Goal: Task Accomplishment & Management: Manage account settings

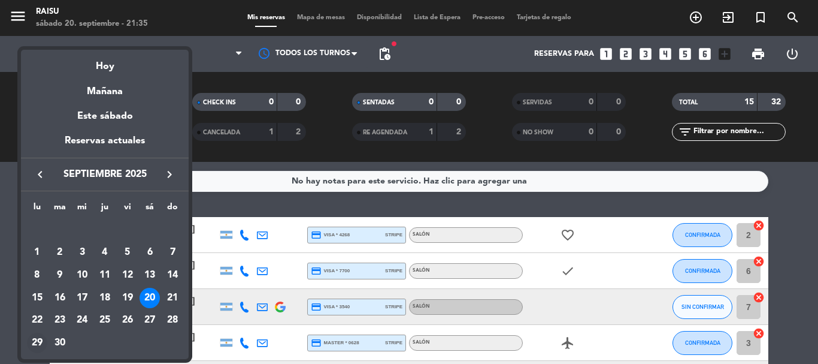
click at [37, 346] on div "29" at bounding box center [37, 343] width 20 height 20
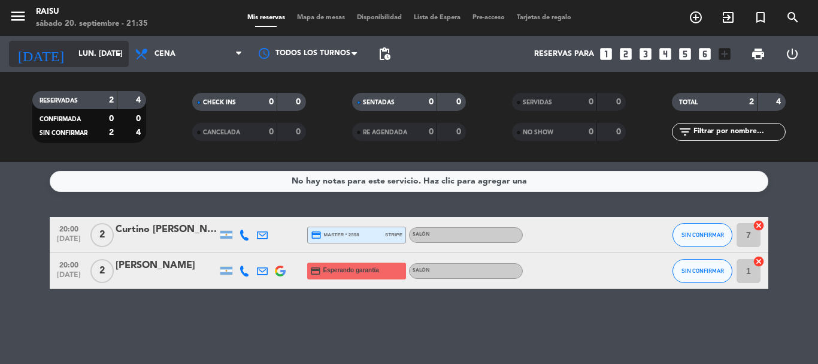
click at [96, 46] on input "lun. [DATE]" at bounding box center [122, 54] width 101 height 20
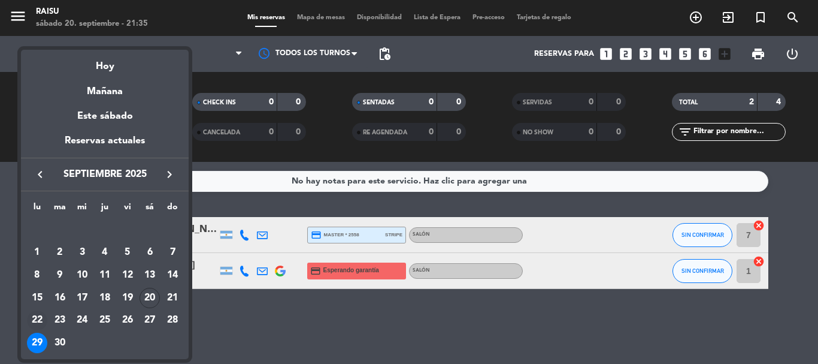
click at [40, 316] on div "22" at bounding box center [37, 320] width 20 height 20
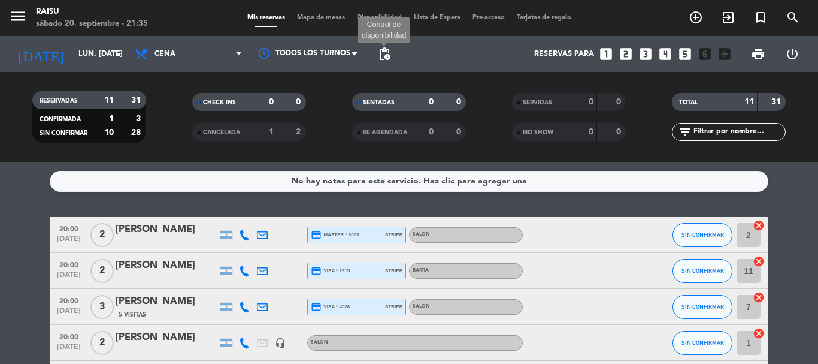
click at [387, 53] on span "pending_actions" at bounding box center [384, 54] width 14 height 14
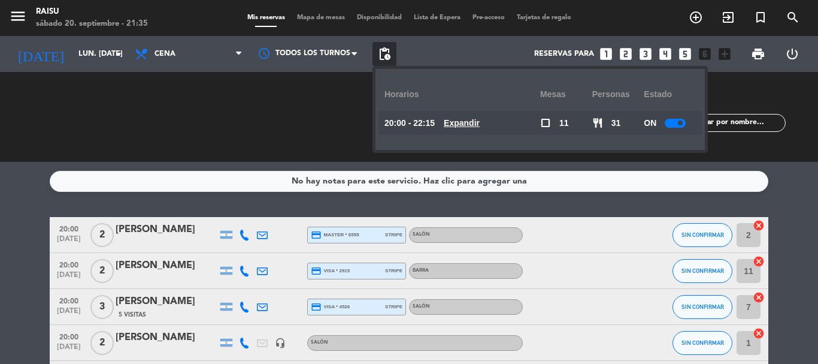
click at [676, 120] on div at bounding box center [675, 123] width 21 height 9
click at [99, 54] on input "lun. [DATE]" at bounding box center [122, 54] width 101 height 20
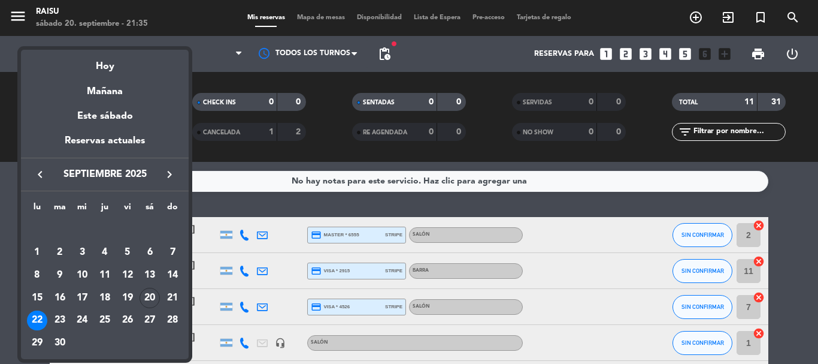
click at [56, 324] on div "23" at bounding box center [60, 320] width 20 height 20
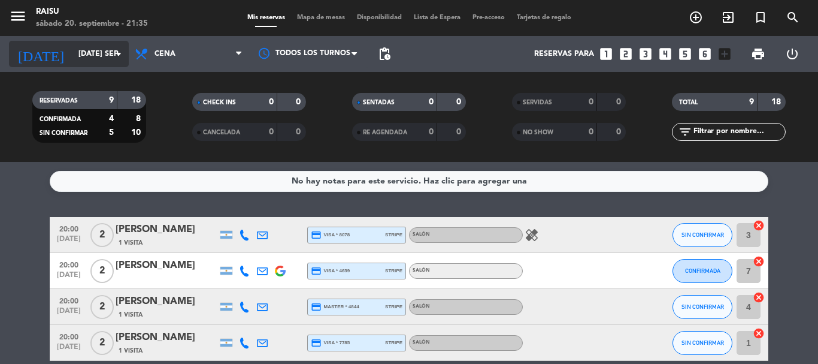
click at [113, 58] on icon "arrow_drop_down" at bounding box center [118, 54] width 14 height 14
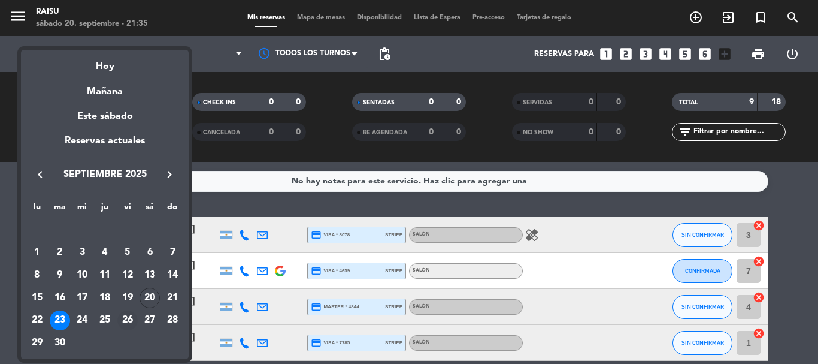
click at [129, 317] on div "26" at bounding box center [127, 320] width 20 height 20
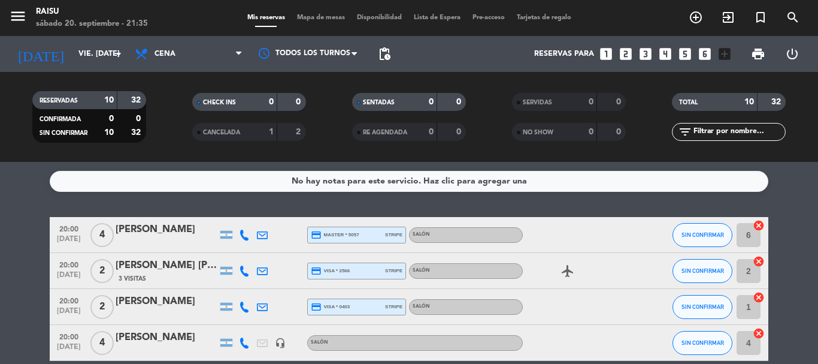
click at [380, 46] on span "pending_actions" at bounding box center [385, 54] width 24 height 24
click at [382, 47] on span "pending_actions" at bounding box center [384, 54] width 14 height 14
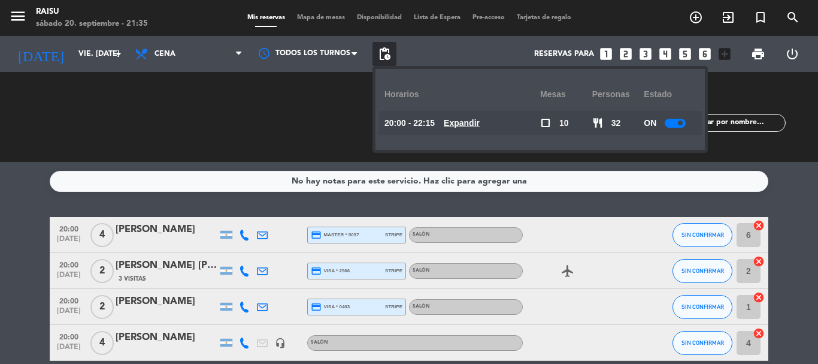
click at [678, 123] on div at bounding box center [675, 123] width 21 height 9
click at [72, 58] on input "vie. [DATE]" at bounding box center [122, 54] width 101 height 20
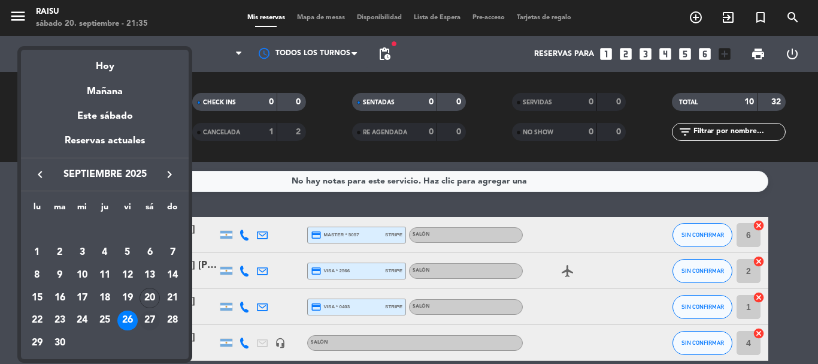
click at [151, 316] on div "27" at bounding box center [150, 320] width 20 height 20
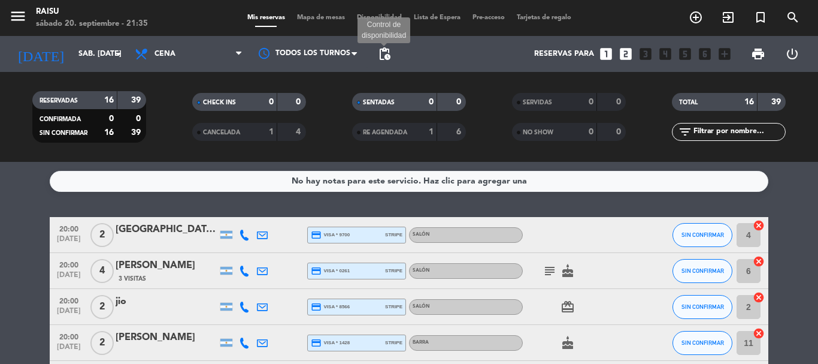
drag, startPoint x: 380, startPoint y: 56, endPoint x: 397, endPoint y: 61, distance: 17.4
click at [382, 56] on span "pending_actions" at bounding box center [384, 54] width 14 height 14
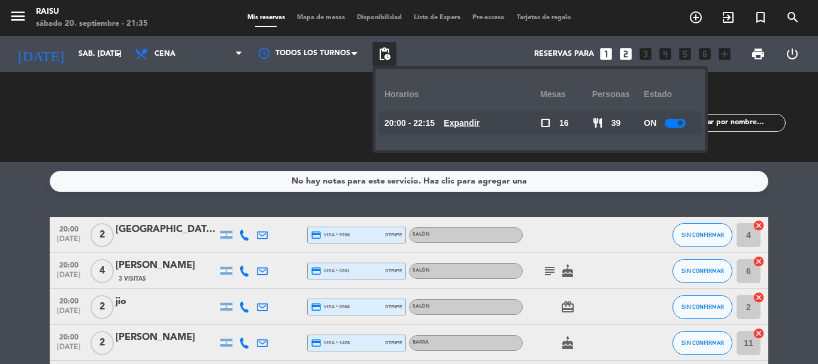
click at [671, 119] on div at bounding box center [675, 123] width 21 height 9
click at [104, 44] on input "sáb. [DATE]" at bounding box center [122, 54] width 101 height 20
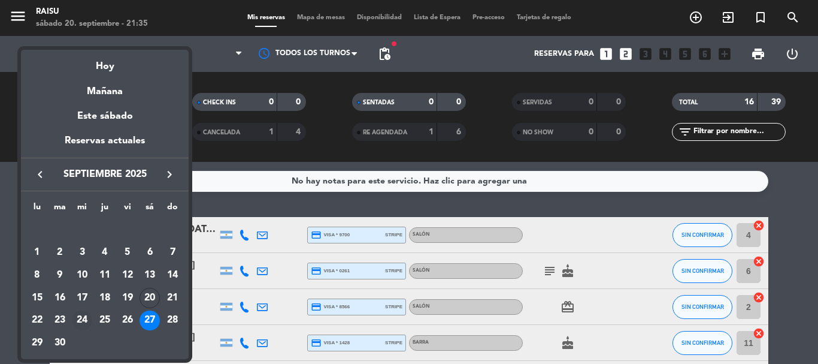
click at [84, 319] on div "24" at bounding box center [82, 320] width 20 height 20
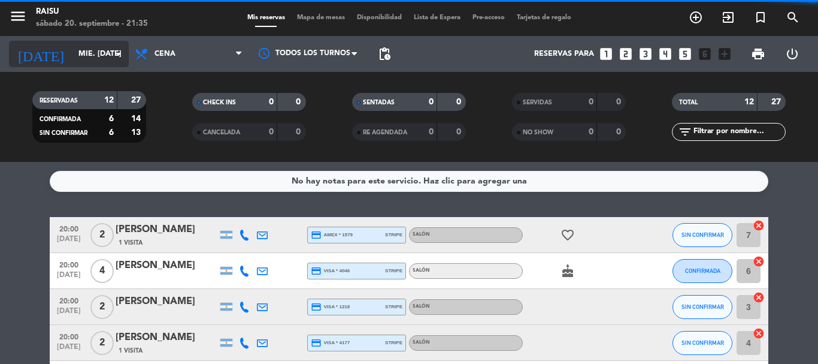
click at [115, 52] on icon "arrow_drop_down" at bounding box center [118, 54] width 14 height 14
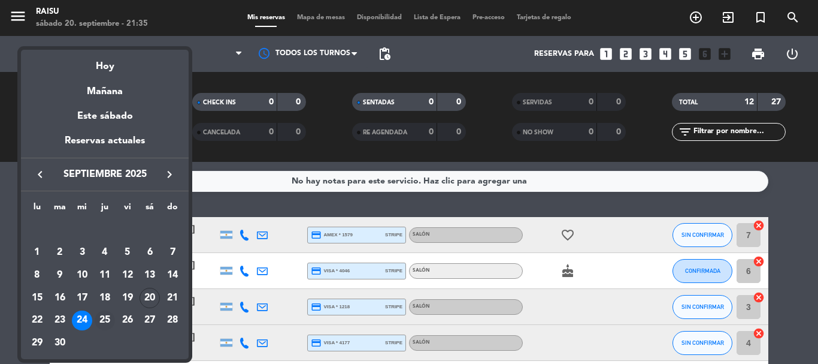
click at [106, 317] on div "25" at bounding box center [105, 320] width 20 height 20
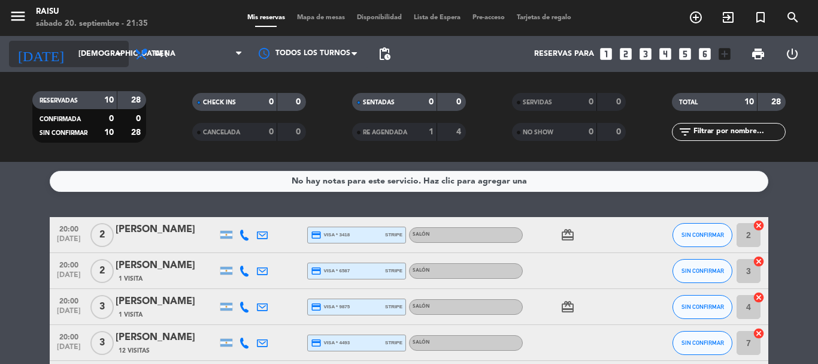
click at [92, 52] on input "[DEMOGRAPHIC_DATA] [DATE]" at bounding box center [122, 54] width 101 height 20
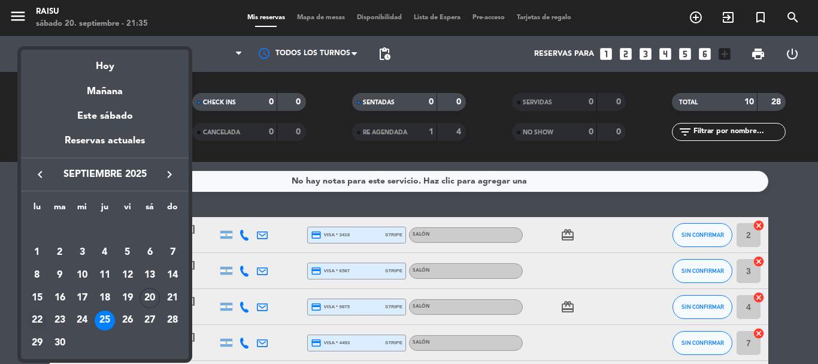
click at [37, 316] on div "22" at bounding box center [37, 320] width 20 height 20
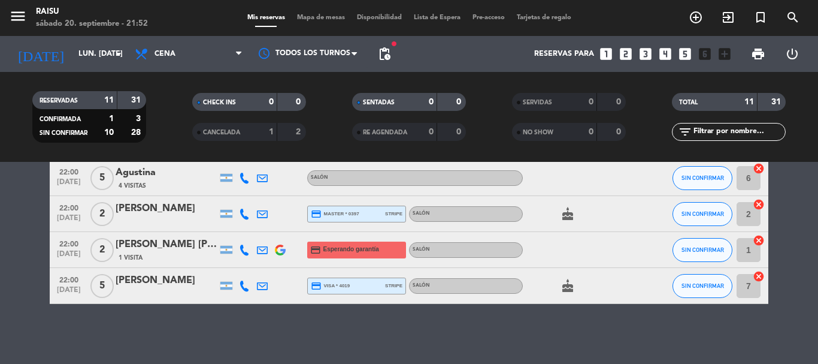
scroll to position [206, 0]
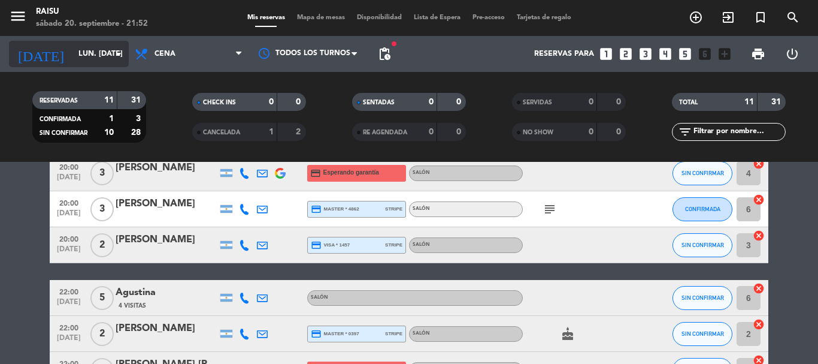
click at [108, 53] on input "lun. [DATE]" at bounding box center [122, 54] width 101 height 20
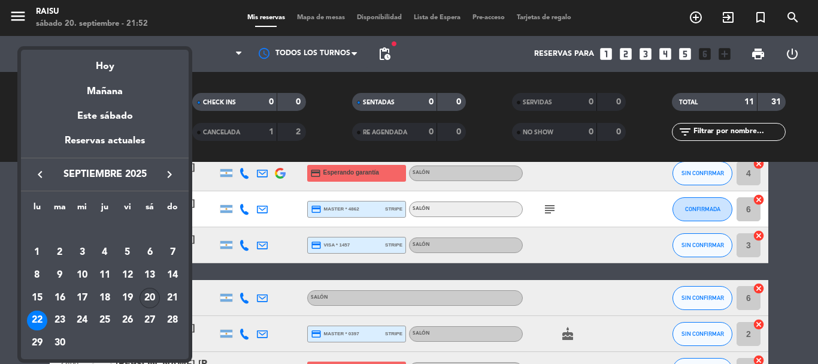
click at [153, 300] on div "20" at bounding box center [150, 298] width 20 height 20
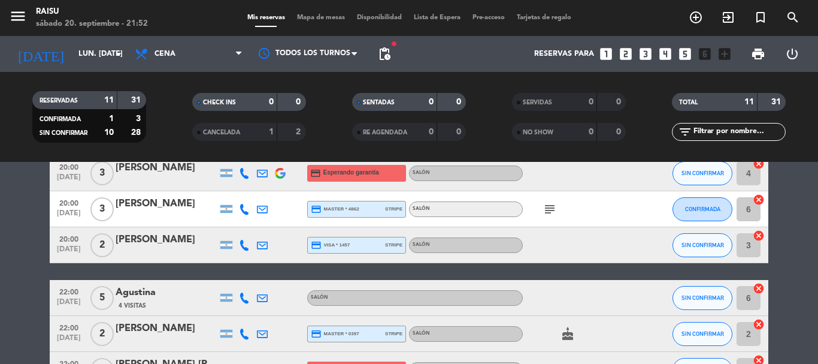
type input "sáb. [DATE]"
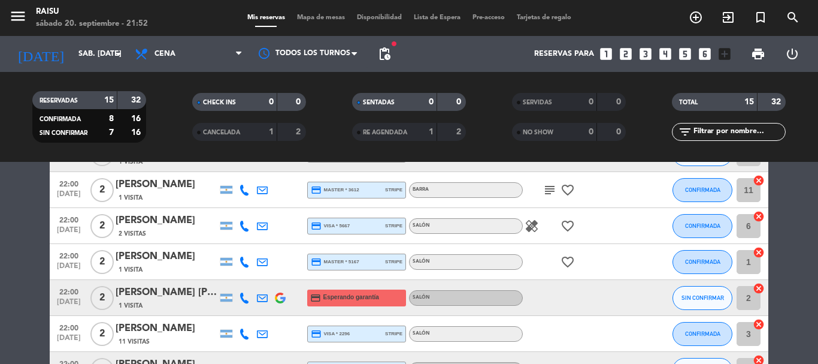
scroll to position [325, 0]
